Goal: Navigation & Orientation: Find specific page/section

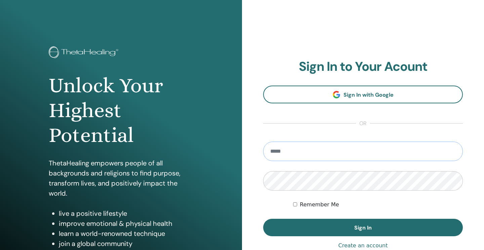
type input "**********"
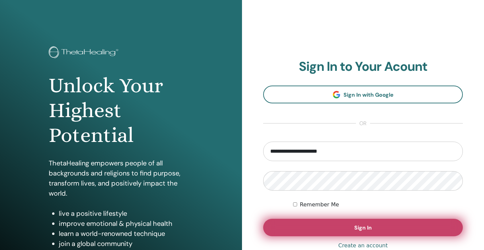
click at [341, 230] on button "Sign In" at bounding box center [363, 227] width 200 height 17
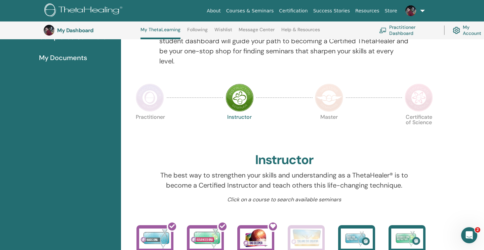
scroll to position [107, 0]
click at [238, 94] on img at bounding box center [240, 97] width 28 height 28
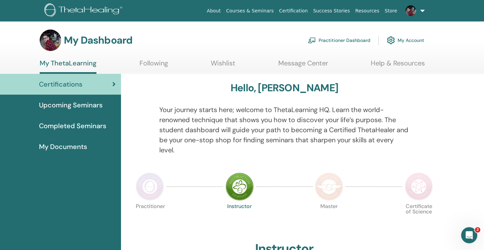
click at [69, 106] on span "Upcoming Seminars" at bounding box center [71, 105] width 64 height 10
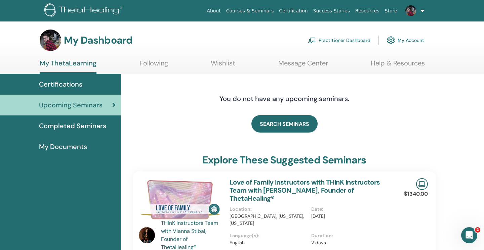
click at [294, 12] on link "Certification" at bounding box center [293, 11] width 34 height 12
